Goal: Task Accomplishment & Management: Manage account settings

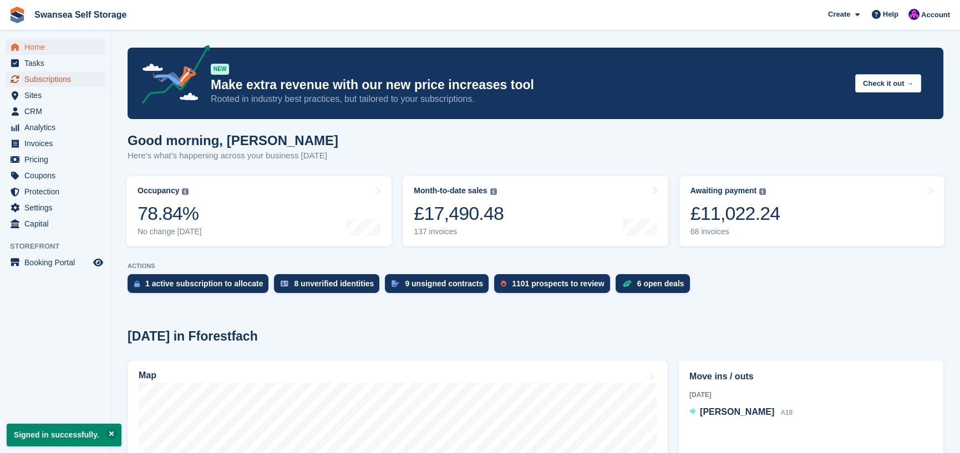
click at [51, 83] on span "Subscriptions" at bounding box center [57, 80] width 67 height 16
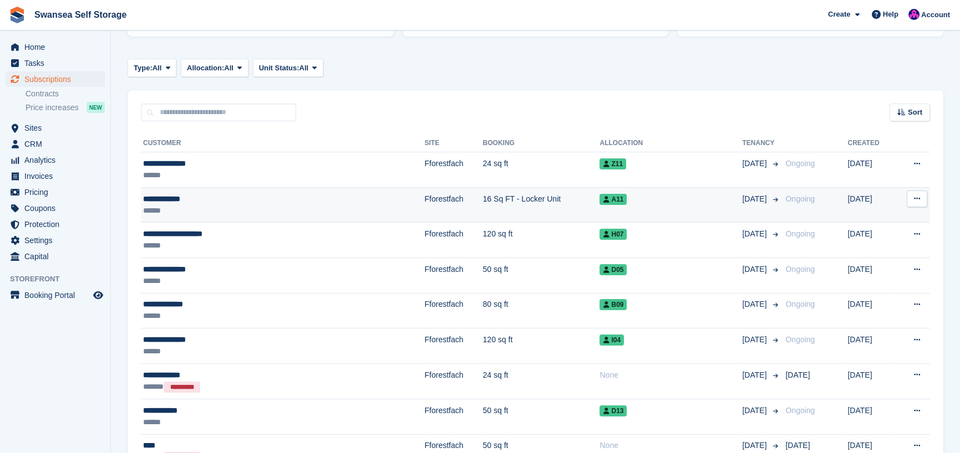
scroll to position [166, 0]
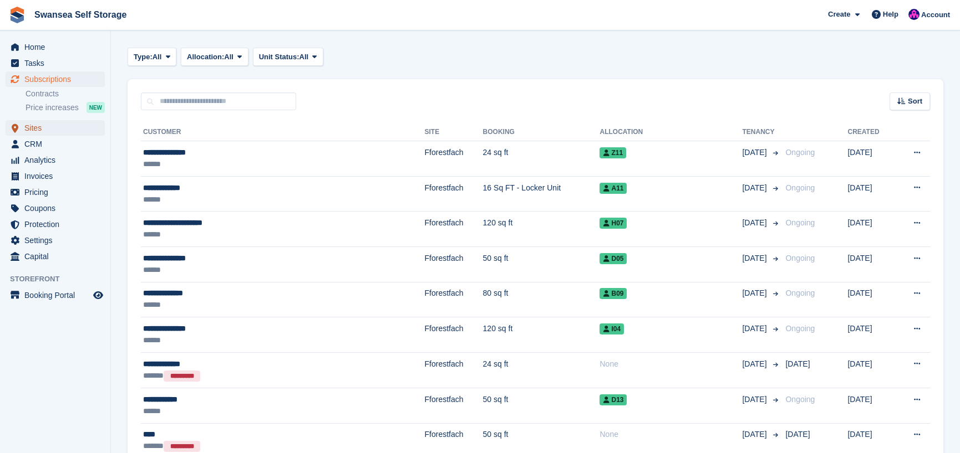
click at [59, 132] on span "Sites" at bounding box center [57, 128] width 67 height 16
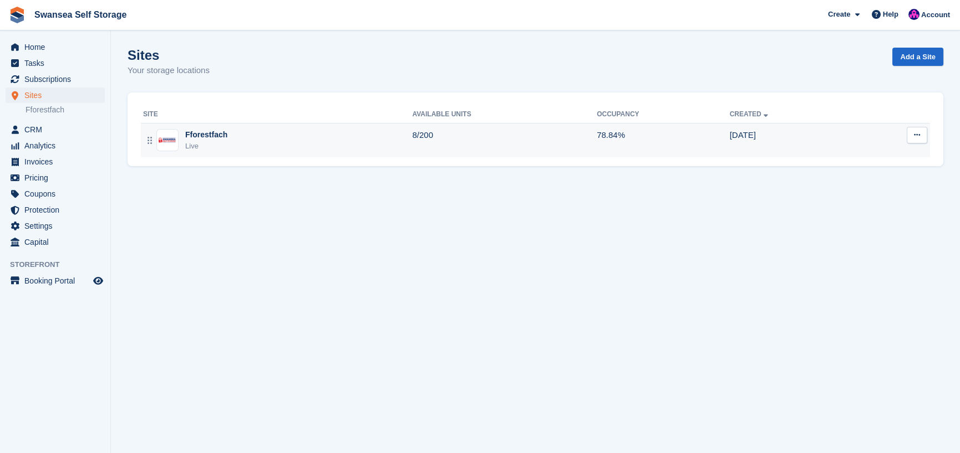
click at [196, 137] on div "Fforestfach" at bounding box center [206, 135] width 42 height 12
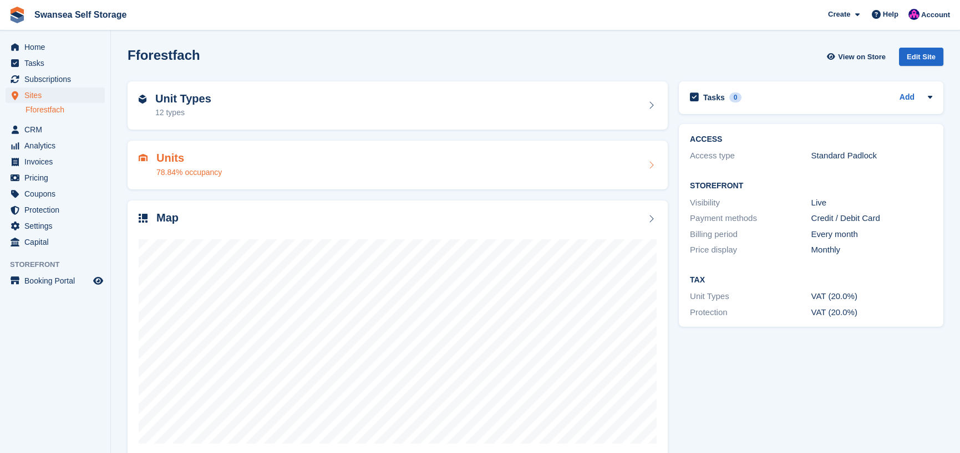
click at [183, 161] on h2 "Units" at bounding box center [188, 158] width 65 height 13
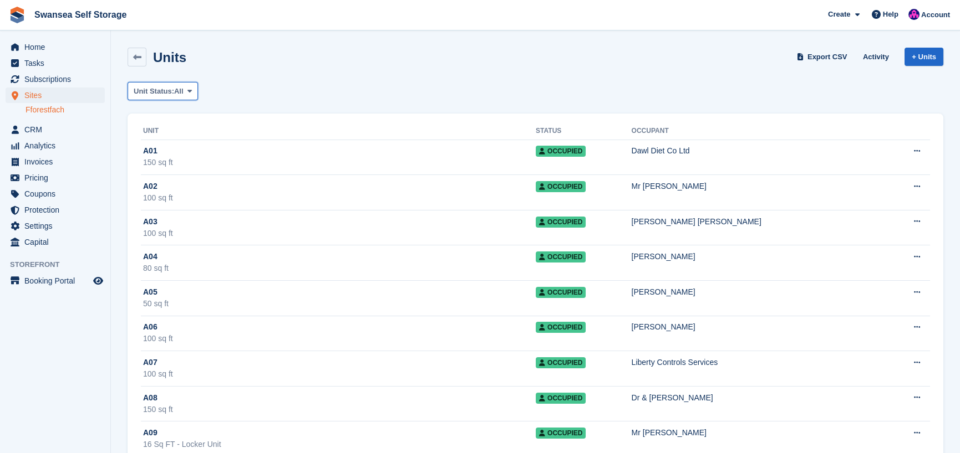
click at [169, 94] on span "Unit Status:" at bounding box center [154, 91] width 40 height 11
click at [181, 137] on link "Available" at bounding box center [180, 137] width 96 height 20
